Goal: Information Seeking & Learning: Learn about a topic

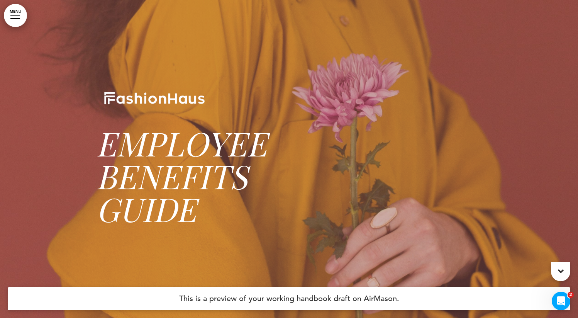
click at [269, 74] on h1 at bounding box center [289, 90] width 386 height 33
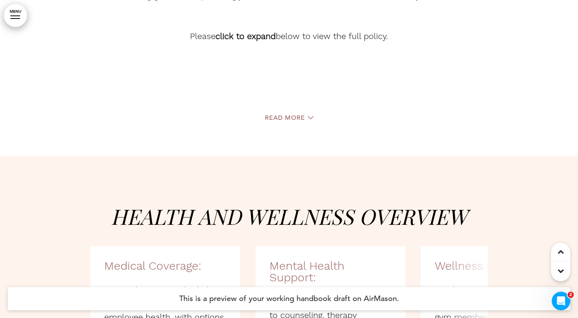
scroll to position [1563, 0]
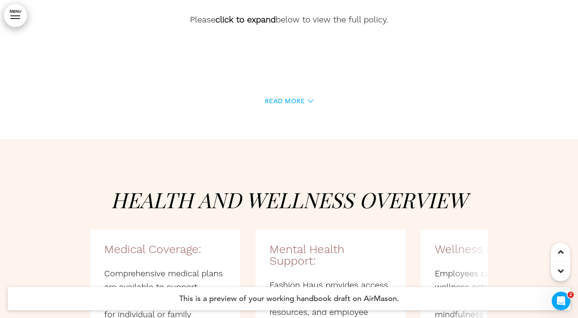
click at [298, 103] on span "Read More" at bounding box center [285, 101] width 40 height 6
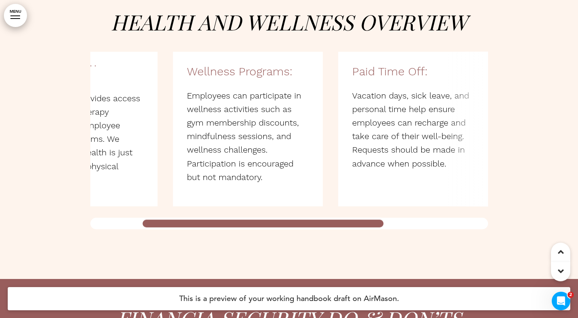
scroll to position [0, 0]
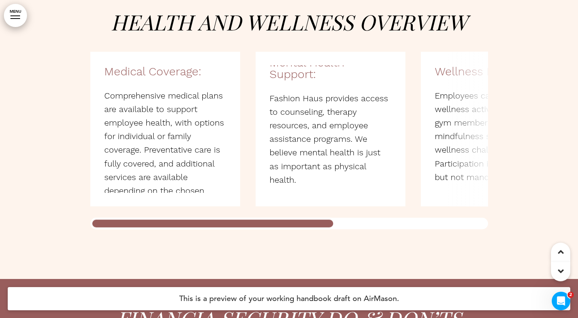
click at [147, 224] on div at bounding box center [212, 223] width 245 height 12
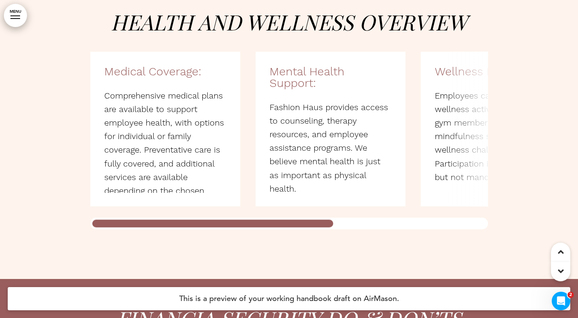
click at [79, 234] on div "Health and Wellness Overview Medical Coverage: Comprehensive medical plans are …" at bounding box center [289, 120] width 578 height 318
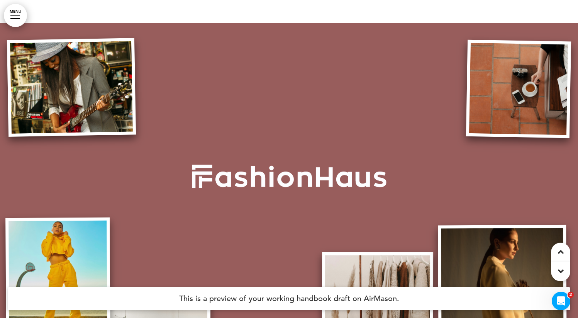
scroll to position [14102, 0]
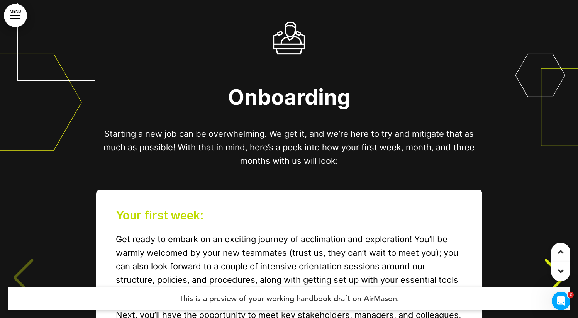
scroll to position [3797, 0]
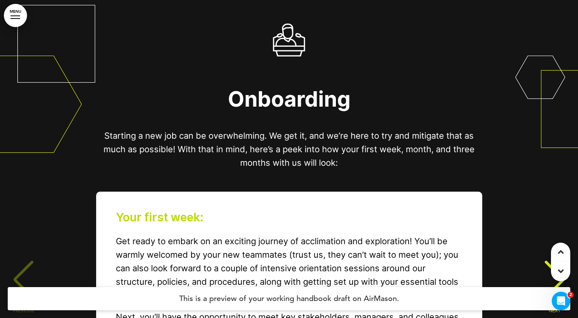
click at [508, 152] on div "Onboarding Starting a new job can be overwhelming. We get it, and we’re here to…" at bounding box center [289, 216] width 563 height 459
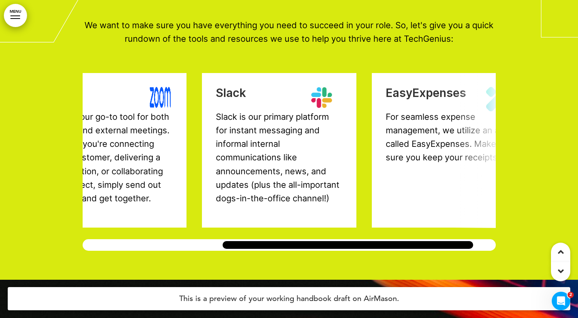
scroll to position [0, 251]
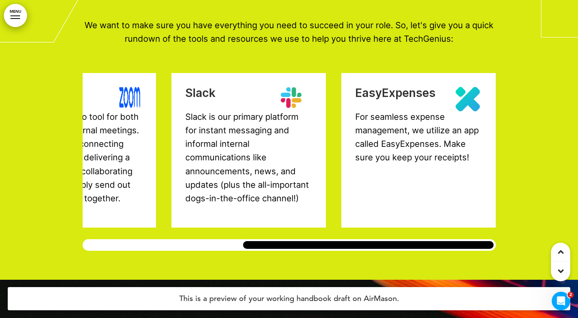
click at [522, 235] on div "Tools & Resources We want to make sure you have everything you need to succeed …" at bounding box center [289, 78] width 578 height 403
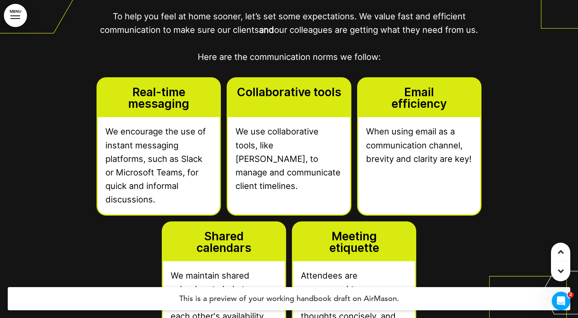
scroll to position [5097, 0]
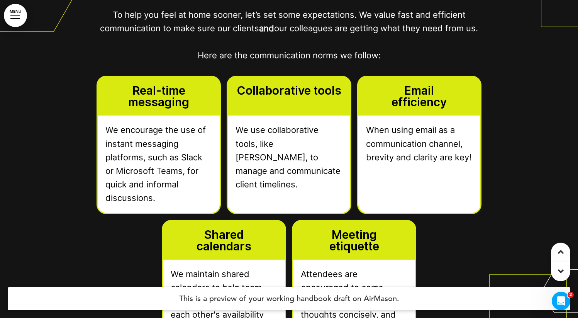
click at [37, 107] on div at bounding box center [289, 150] width 578 height 568
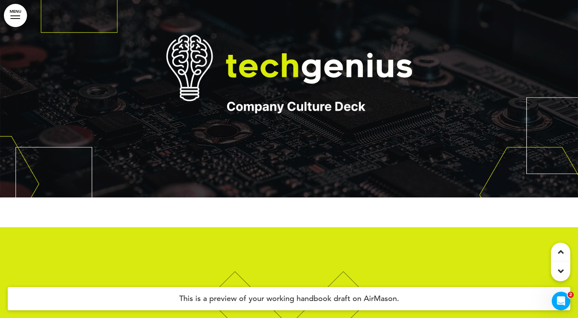
scroll to position [0, 0]
